Goal: Find specific page/section: Find specific page/section

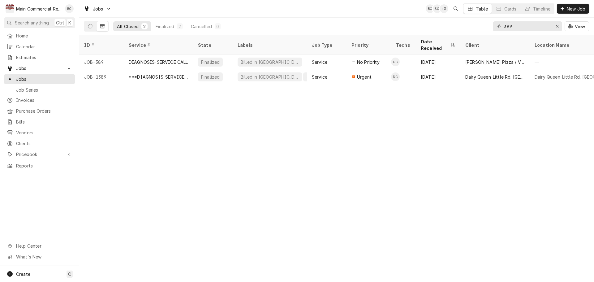
click at [102, 24] on icon "Dynamic Content Wrapper" at bounding box center [102, 26] width 4 height 4
click at [557, 25] on icon "Erase input" at bounding box center [556, 26] width 3 height 4
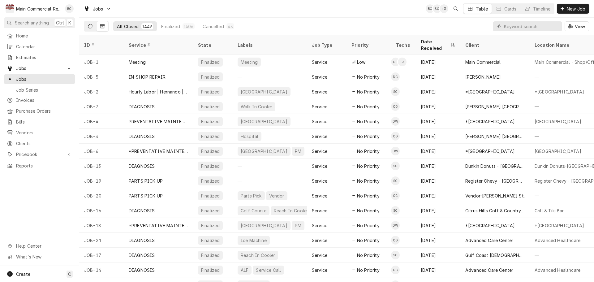
click at [90, 26] on icon "Dynamic Content Wrapper" at bounding box center [90, 26] width 4 height 4
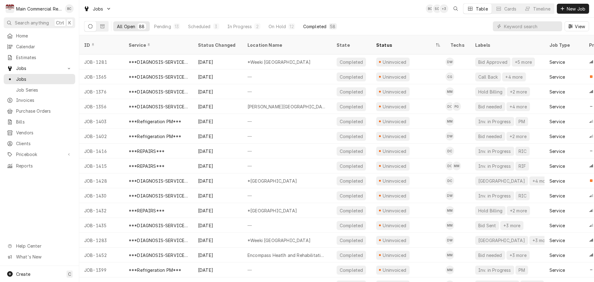
click at [321, 28] on div "Completed" at bounding box center [314, 26] width 23 height 6
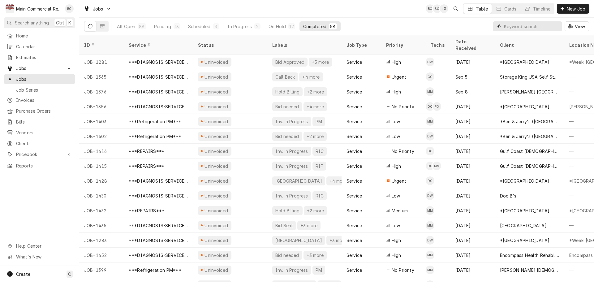
click at [538, 27] on input "Dynamic Content Wrapper" at bounding box center [531, 26] width 55 height 10
type input "bill out"
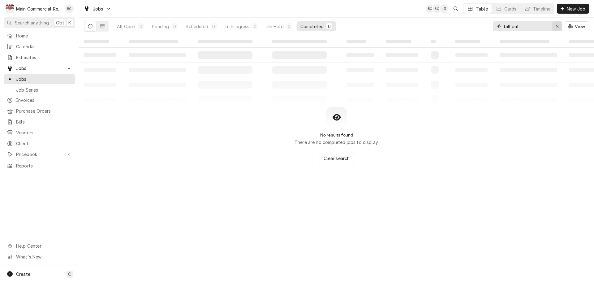
click at [557, 26] on icon "Erase input" at bounding box center [556, 26] width 3 height 4
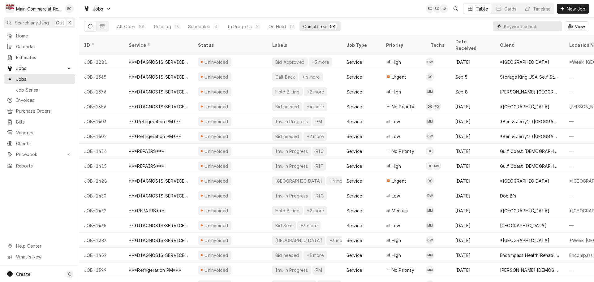
click at [513, 29] on input "Dynamic Content Wrapper" at bounding box center [531, 26] width 55 height 10
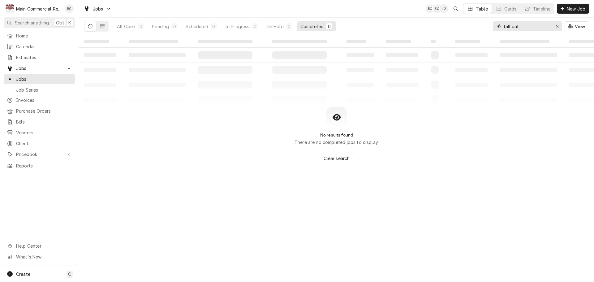
type input "bill out"
click at [557, 27] on icon "Erase input" at bounding box center [556, 26] width 3 height 4
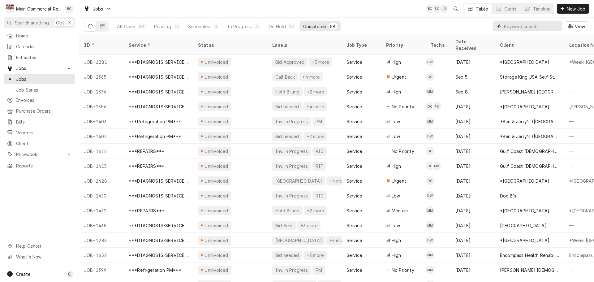
click at [504, 28] on input "Dynamic Content Wrapper" at bounding box center [531, 26] width 55 height 10
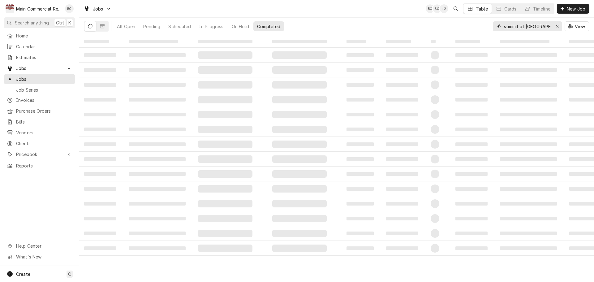
type input "summit at [GEOGRAPHIC_DATA]"
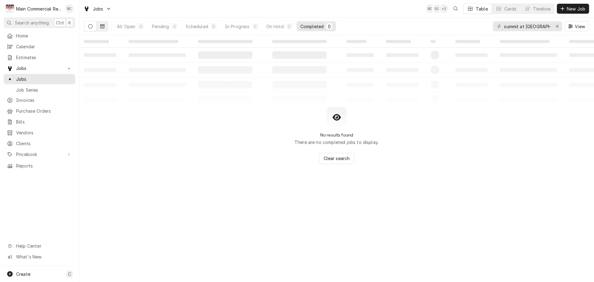
click at [104, 28] on icon "Dynamic Content Wrapper" at bounding box center [102, 26] width 4 height 4
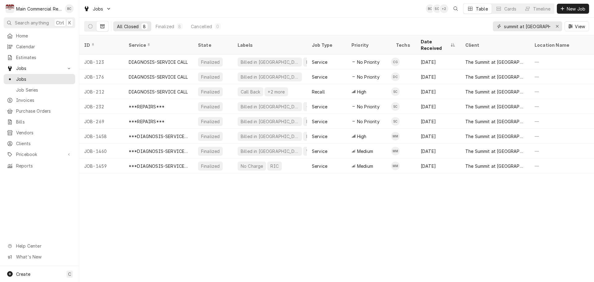
click at [557, 25] on icon "Erase input" at bounding box center [556, 26] width 3 height 4
